Goal: Task Accomplishment & Management: Use online tool/utility

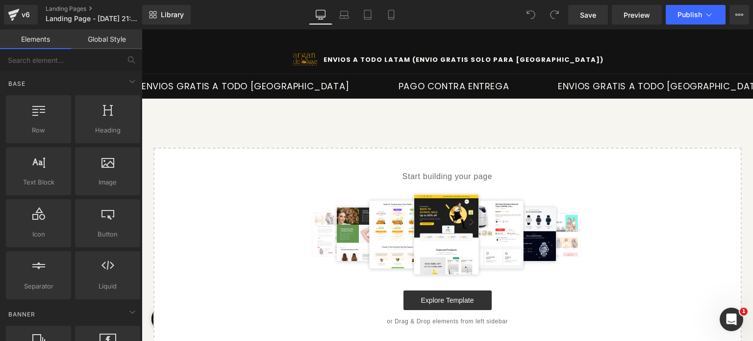
click at [126, 38] on link "Global Style" at bounding box center [106, 39] width 71 height 20
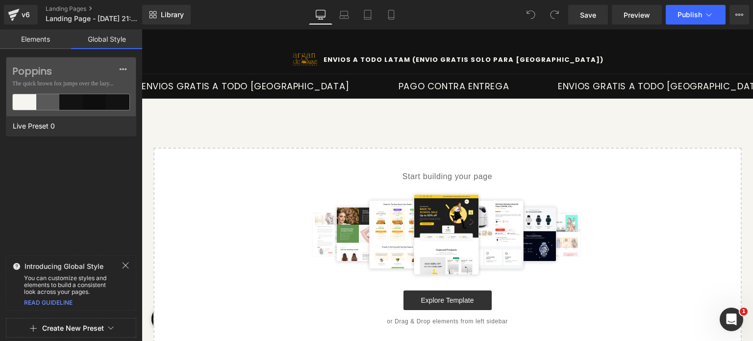
click at [55, 44] on link "Elements" at bounding box center [35, 39] width 71 height 20
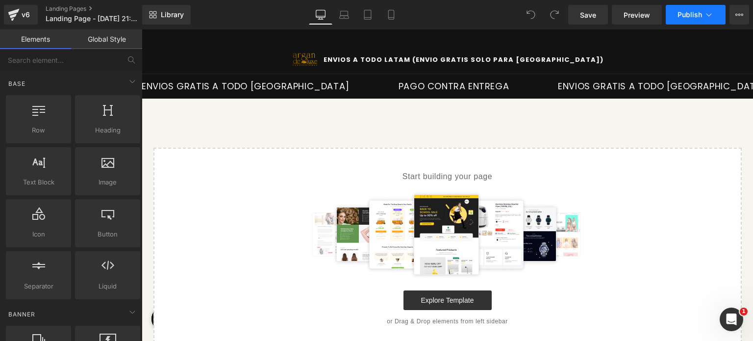
click at [697, 22] on button "Publish" at bounding box center [696, 15] width 60 height 20
drag, startPoint x: 726, startPoint y: 16, endPoint x: 740, endPoint y: 17, distance: 14.3
click at [726, 16] on div "Save Preview Publish Scheduled Upgrade Plan View Live Page View with current Te…" at bounding box center [658, 15] width 189 height 20
click at [740, 17] on icon at bounding box center [740, 15] width 8 height 8
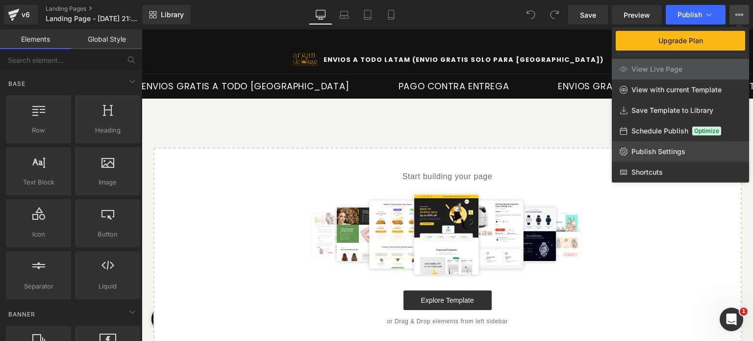
click at [674, 151] on span "Publish Settings" at bounding box center [659, 151] width 54 height 9
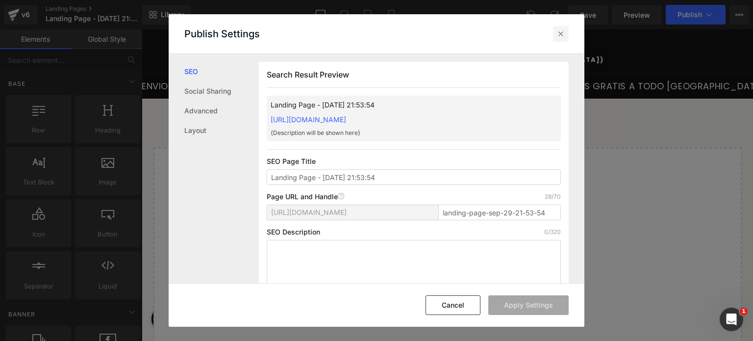
click at [563, 31] on icon at bounding box center [561, 34] width 10 height 10
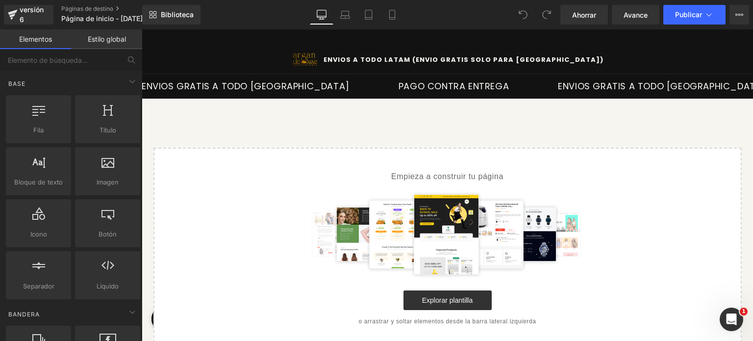
click at [643, 139] on main "Select your layout" at bounding box center [447, 231] width 611 height 264
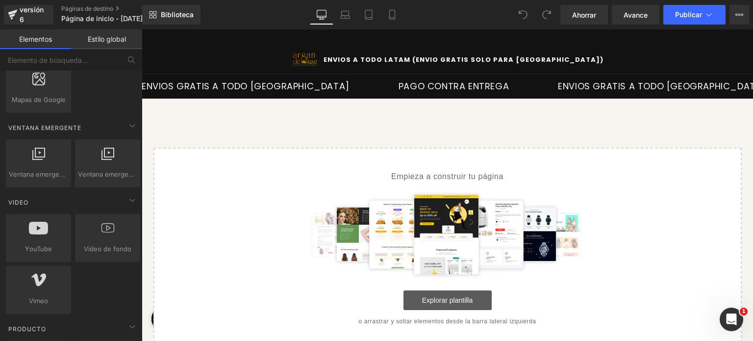
click at [433, 300] on font "Explorar plantilla" at bounding box center [447, 300] width 51 height 8
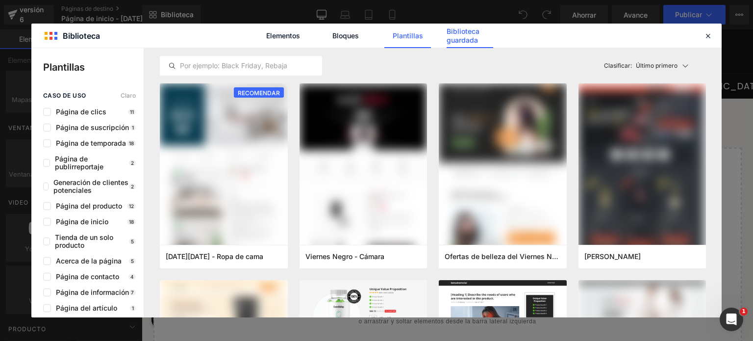
click at [467, 39] on font "Biblioteca guardada" at bounding box center [463, 35] width 33 height 17
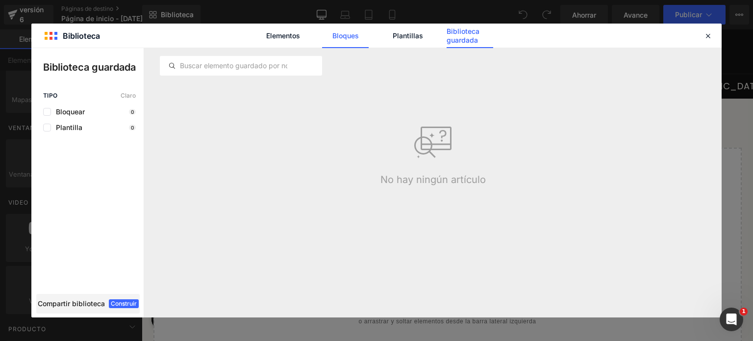
drag, startPoint x: 413, startPoint y: 40, endPoint x: 360, endPoint y: 44, distance: 53.1
click at [413, 38] on font "Plantillas" at bounding box center [408, 35] width 30 height 9
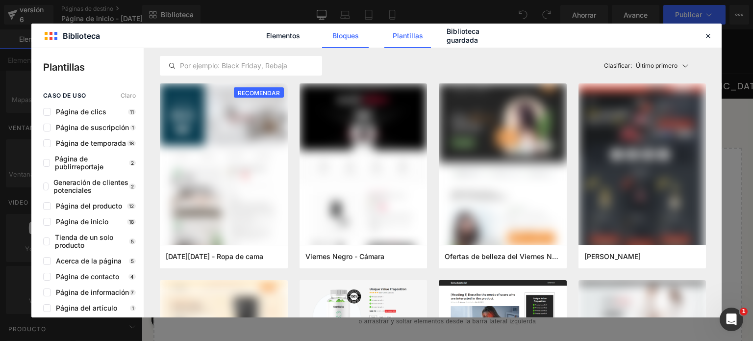
click at [348, 41] on link "Bloques" at bounding box center [345, 36] width 47 height 25
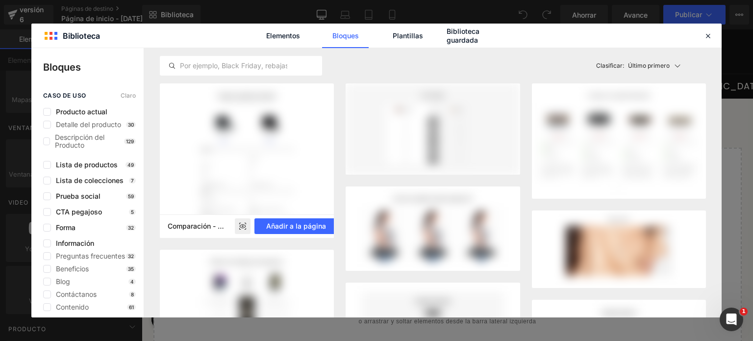
click at [243, 223] on rect at bounding box center [243, 226] width 16 height 16
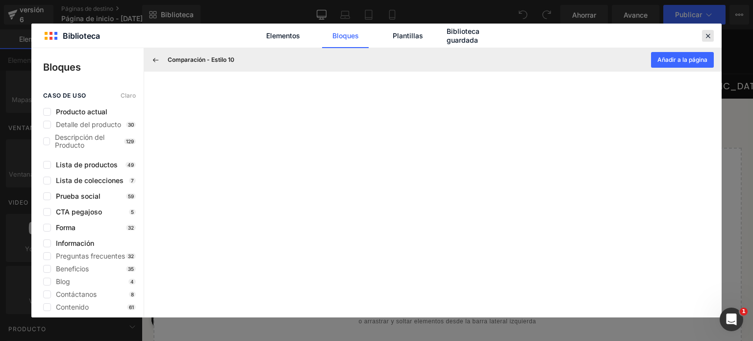
click at [712, 37] on icon at bounding box center [708, 35] width 9 height 9
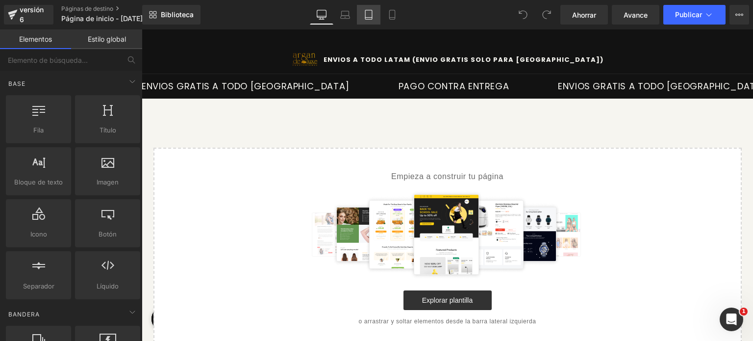
click at [374, 13] on link "Tableta" at bounding box center [369, 15] width 24 height 20
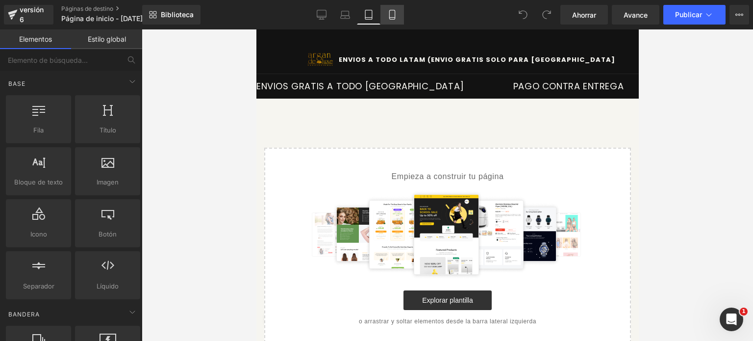
click at [392, 16] on icon at bounding box center [392, 15] width 10 height 10
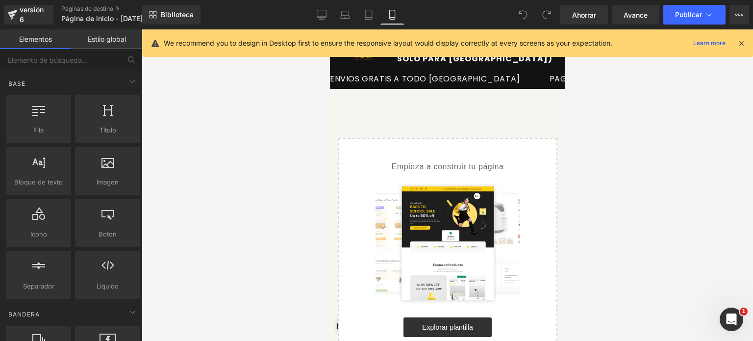
scroll to position [22, 0]
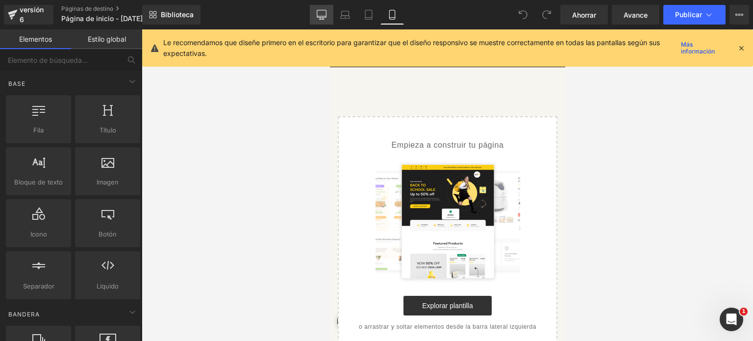
click at [330, 22] on link "De oficina" at bounding box center [322, 15] width 24 height 20
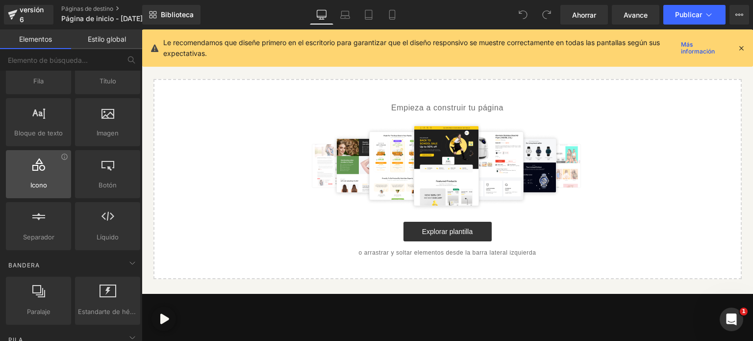
scroll to position [0, 0]
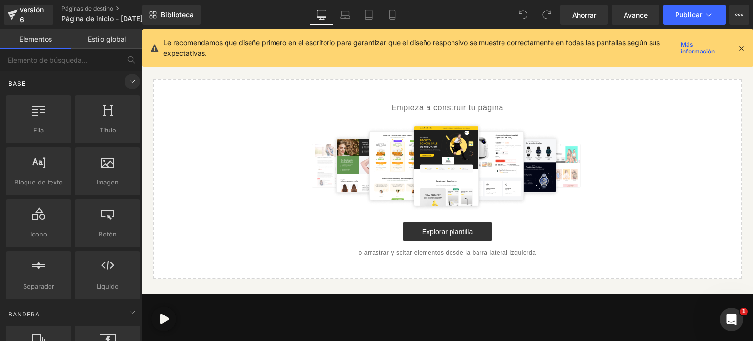
click at [127, 83] on icon at bounding box center [133, 82] width 12 height 12
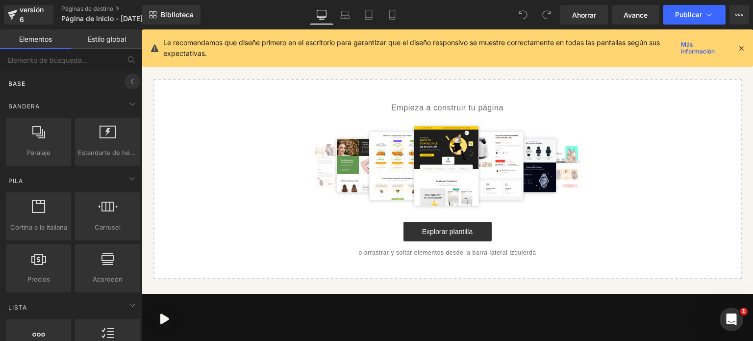
click at [128, 86] on icon at bounding box center [133, 82] width 12 height 12
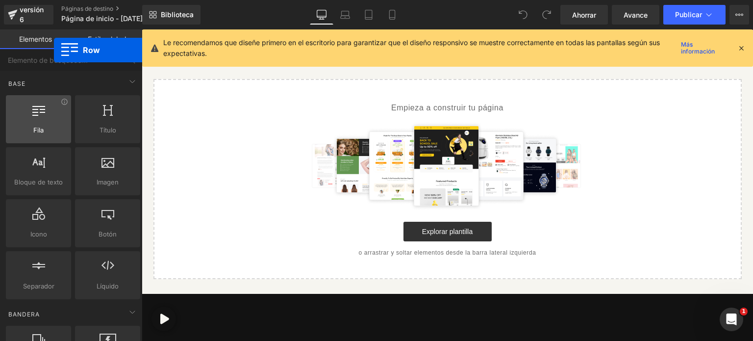
click at [54, 119] on div at bounding box center [38, 114] width 59 height 22
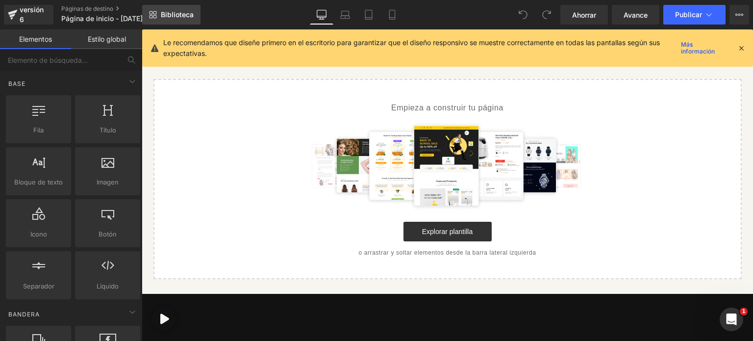
click at [165, 12] on font "Biblioteca" at bounding box center [177, 14] width 33 height 8
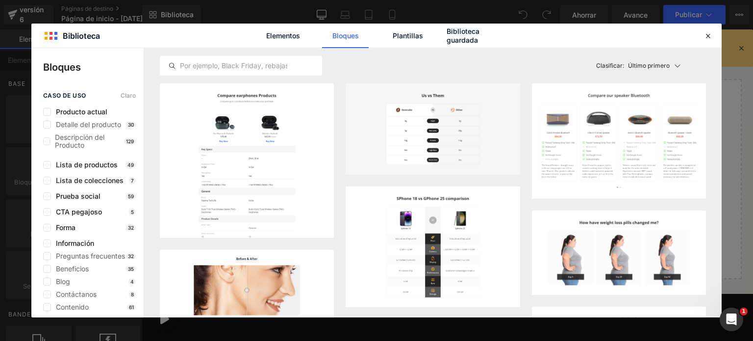
drag, startPoint x: 681, startPoint y: 40, endPoint x: 685, endPoint y: 35, distance: 5.9
click at [685, 35] on div "Biblioteca Elementos Bloques Plantillas Biblioteca guardada Bloques caso de uso…" at bounding box center [376, 171] width 690 height 294
click at [710, 41] on div at bounding box center [708, 36] width 12 height 12
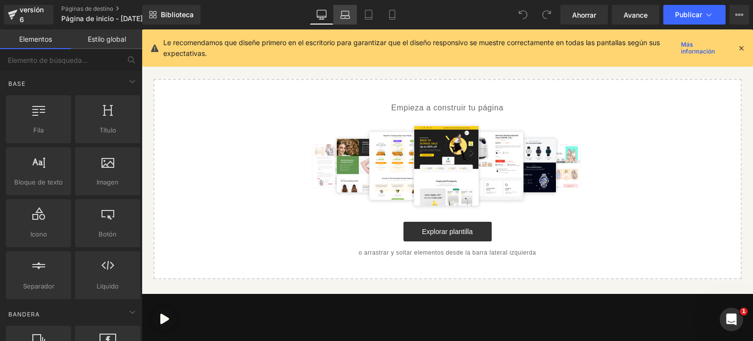
click at [346, 13] on icon at bounding box center [345, 15] width 10 height 10
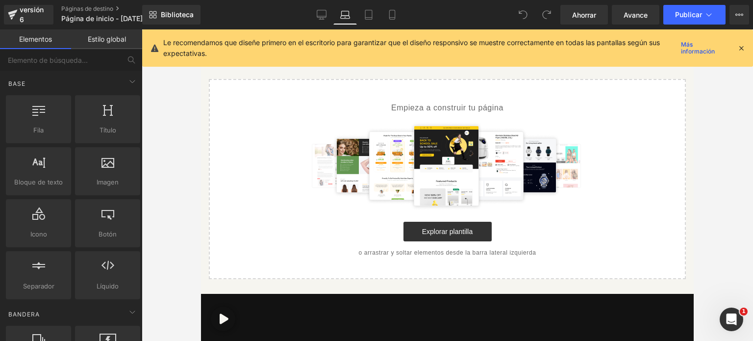
click at [743, 48] on icon at bounding box center [741, 48] width 9 height 9
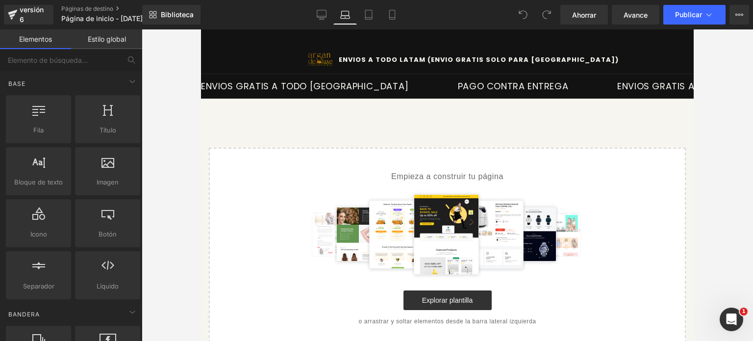
click at [178, 10] on font "Biblioteca" at bounding box center [177, 14] width 33 height 8
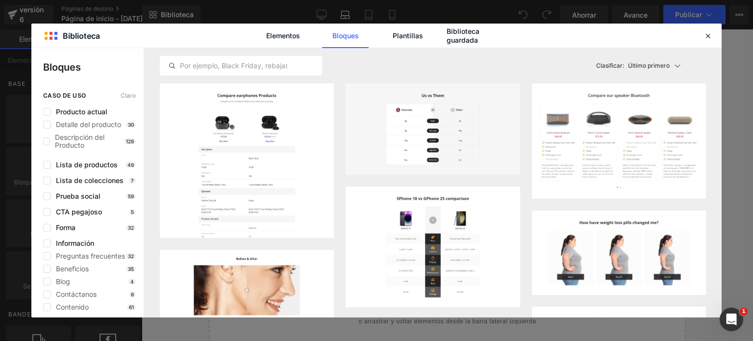
click at [718, 39] on div "Elementos Bloques Plantillas Biblioteca guardada" at bounding box center [376, 36] width 690 height 24
click at [704, 37] on icon at bounding box center [708, 35] width 9 height 9
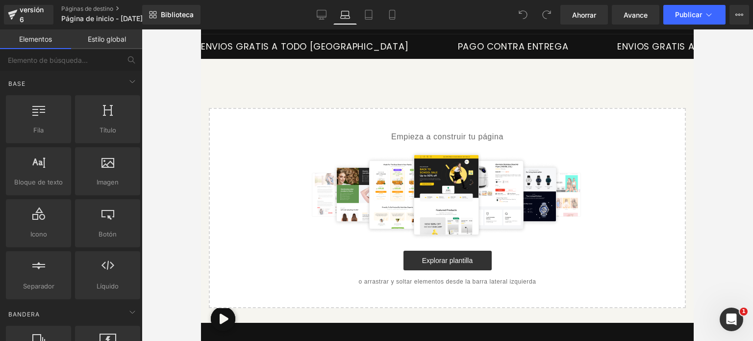
scroll to position [86, 0]
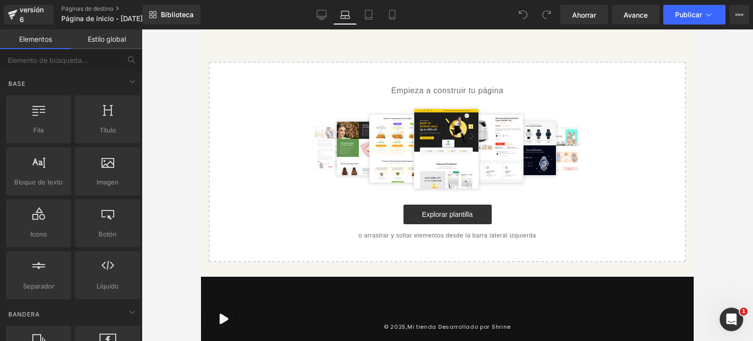
drag, startPoint x: 98, startPoint y: 304, endPoint x: 73, endPoint y: 247, distance: 62.3
click at [118, 9] on link "Páginas de destino" at bounding box center [117, 9] width 113 height 8
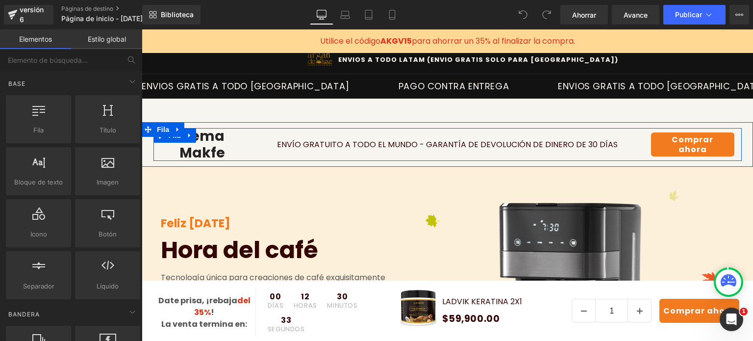
click at [142, 29] on div at bounding box center [142, 29] width 0 height 0
click at [225, 141] on font "Gema Makfe" at bounding box center [202, 145] width 46 height 36
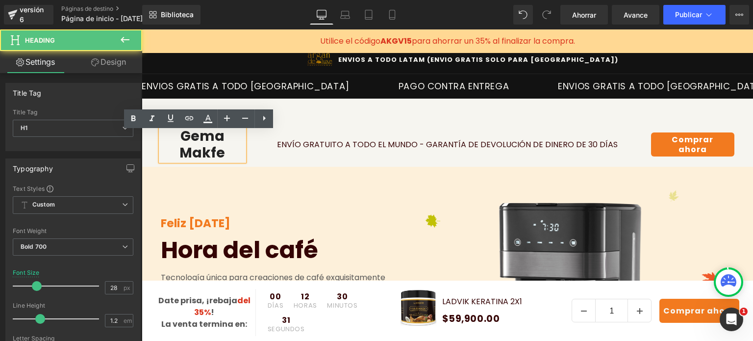
click at [225, 142] on font "Gema Makfe" at bounding box center [202, 145] width 46 height 36
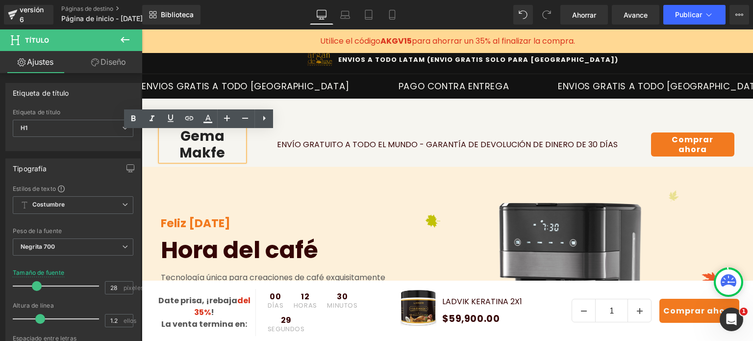
click at [225, 142] on font "Gema Makfe" at bounding box center [202, 145] width 46 height 36
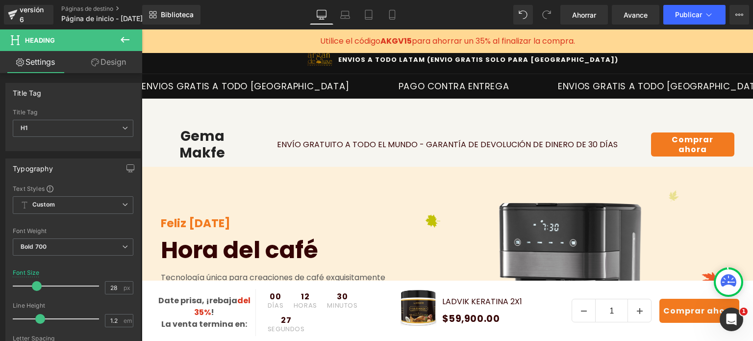
click at [186, 137] on link at bounding box center [186, 135] width 10 height 12
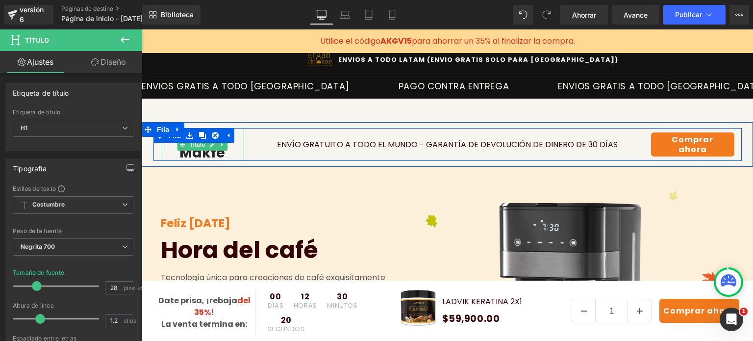
click at [225, 142] on font "Gema Makfe" at bounding box center [202, 145] width 46 height 36
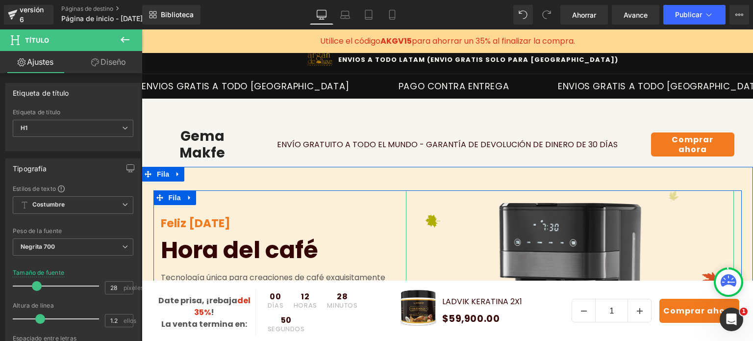
click at [555, 235] on img at bounding box center [570, 325] width 329 height 270
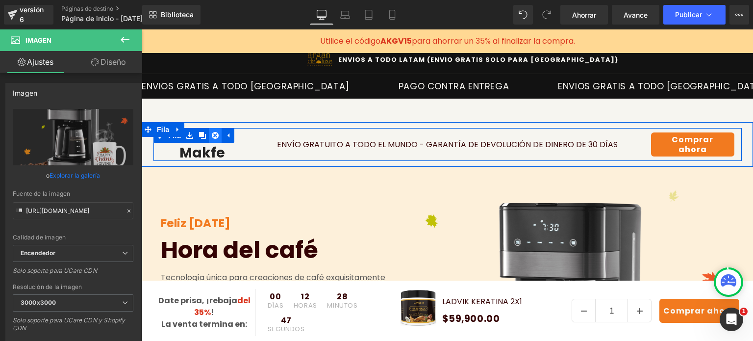
click at [210, 142] on link at bounding box center [215, 135] width 13 height 15
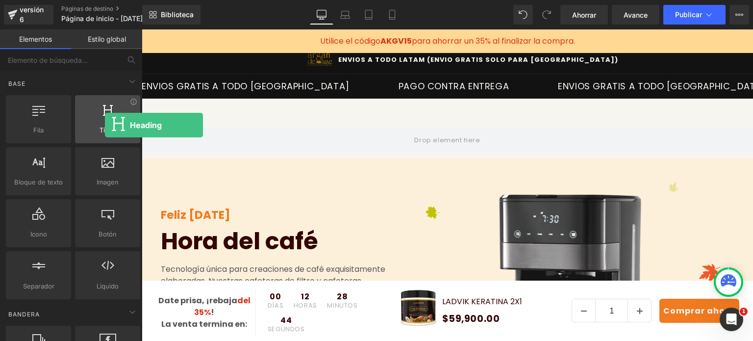
click at [105, 125] on span "Título" at bounding box center [107, 130] width 59 height 10
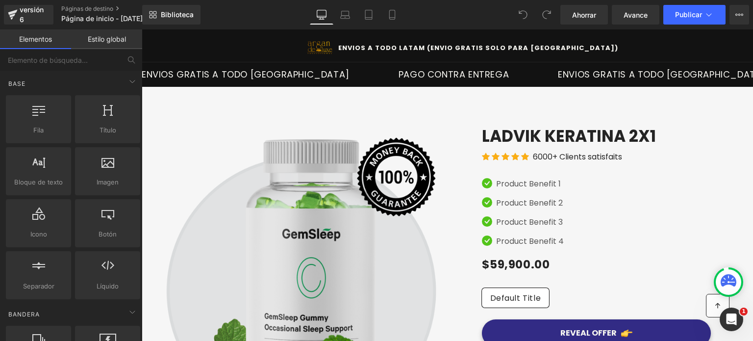
scroll to position [49, 0]
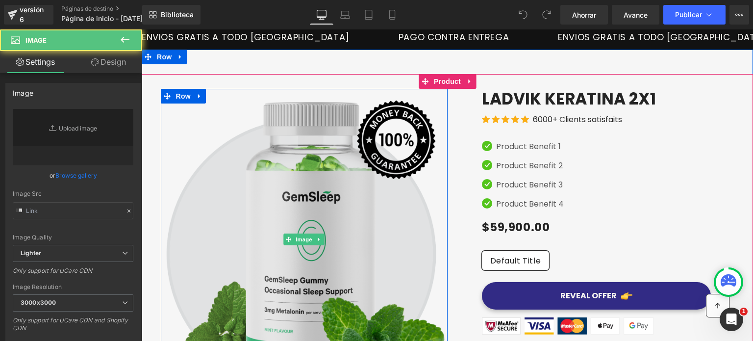
click at [342, 202] on img at bounding box center [304, 239] width 287 height 301
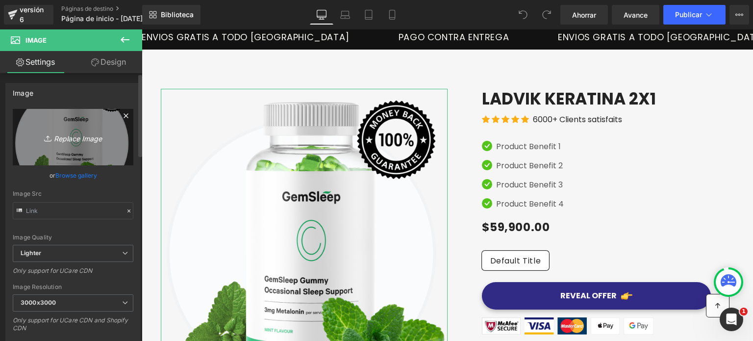
click at [72, 138] on icon "Replace Image" at bounding box center [73, 137] width 78 height 12
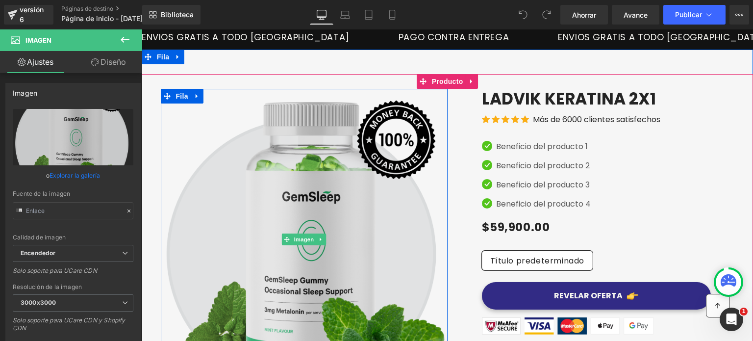
scroll to position [0, 0]
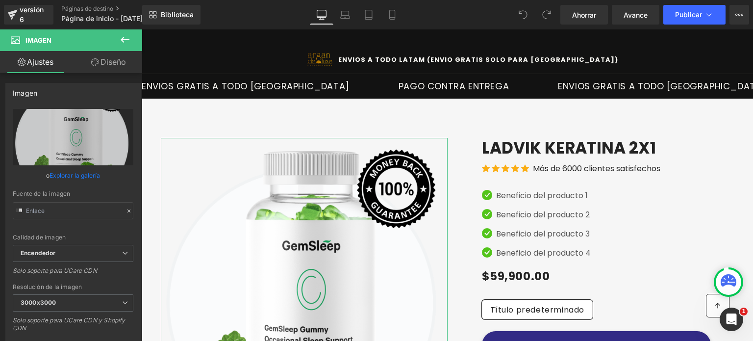
drag, startPoint x: 109, startPoint y: 59, endPoint x: 122, endPoint y: 66, distance: 14.7
click at [110, 59] on font "Diseño" at bounding box center [113, 62] width 25 height 10
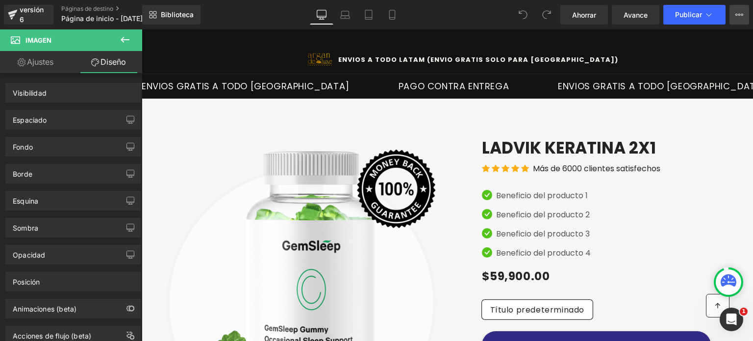
click at [742, 20] on button "Plan de actualización Ver página en vivo Ver con plantilla actual Guardar plant…" at bounding box center [740, 15] width 20 height 20
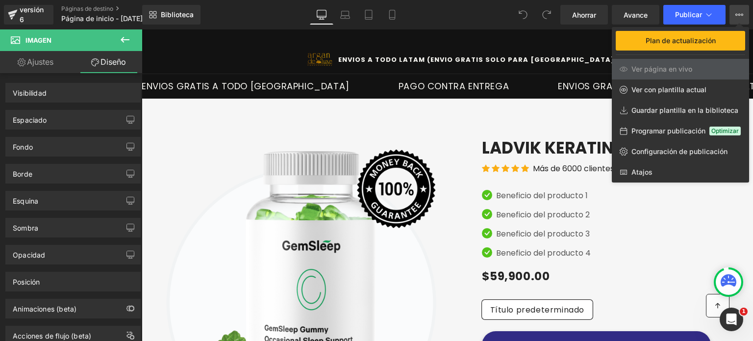
drag, startPoint x: 93, startPoint y: 13, endPoint x: 239, endPoint y: 44, distance: 149.3
click at [239, 44] on div at bounding box center [447, 184] width 611 height 311
